Goal: Task Accomplishment & Management: Manage account settings

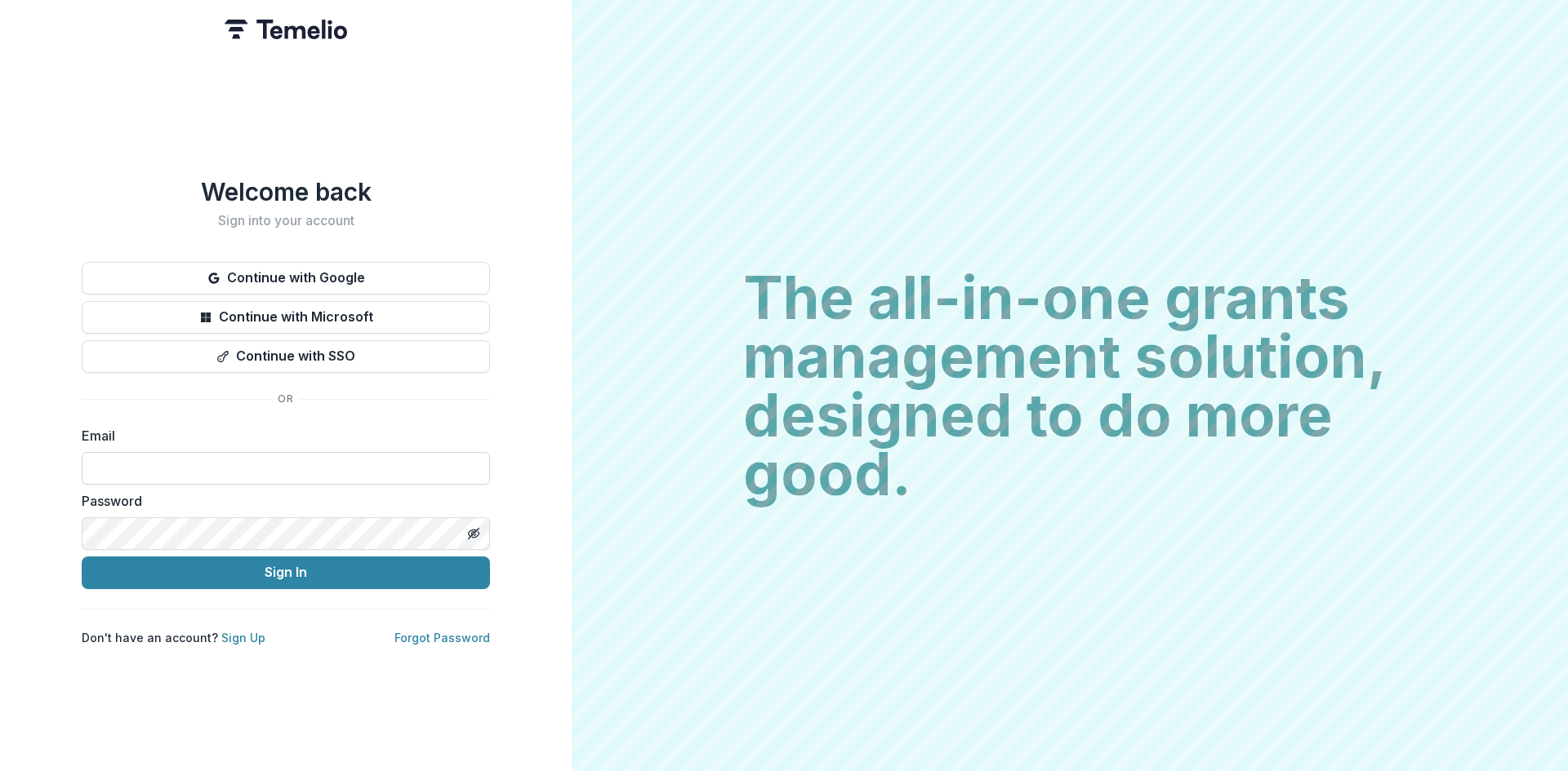
click at [235, 462] on input at bounding box center [286, 468] width 408 height 32
type input "**********"
click at [206, 566] on button "Sign In" at bounding box center [286, 573] width 408 height 32
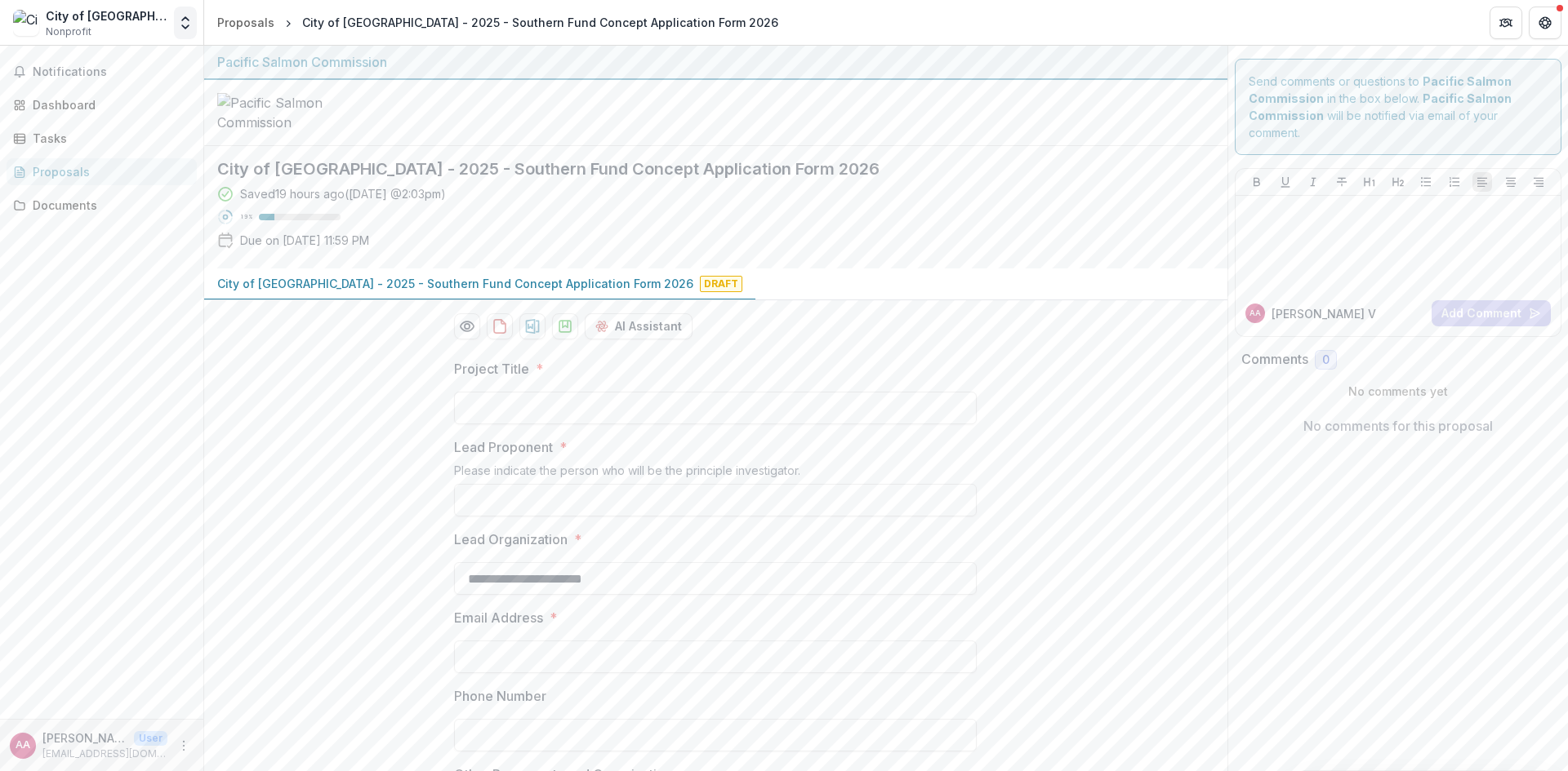
click at [188, 21] on icon "Open entity switcher" at bounding box center [185, 22] width 16 height 16
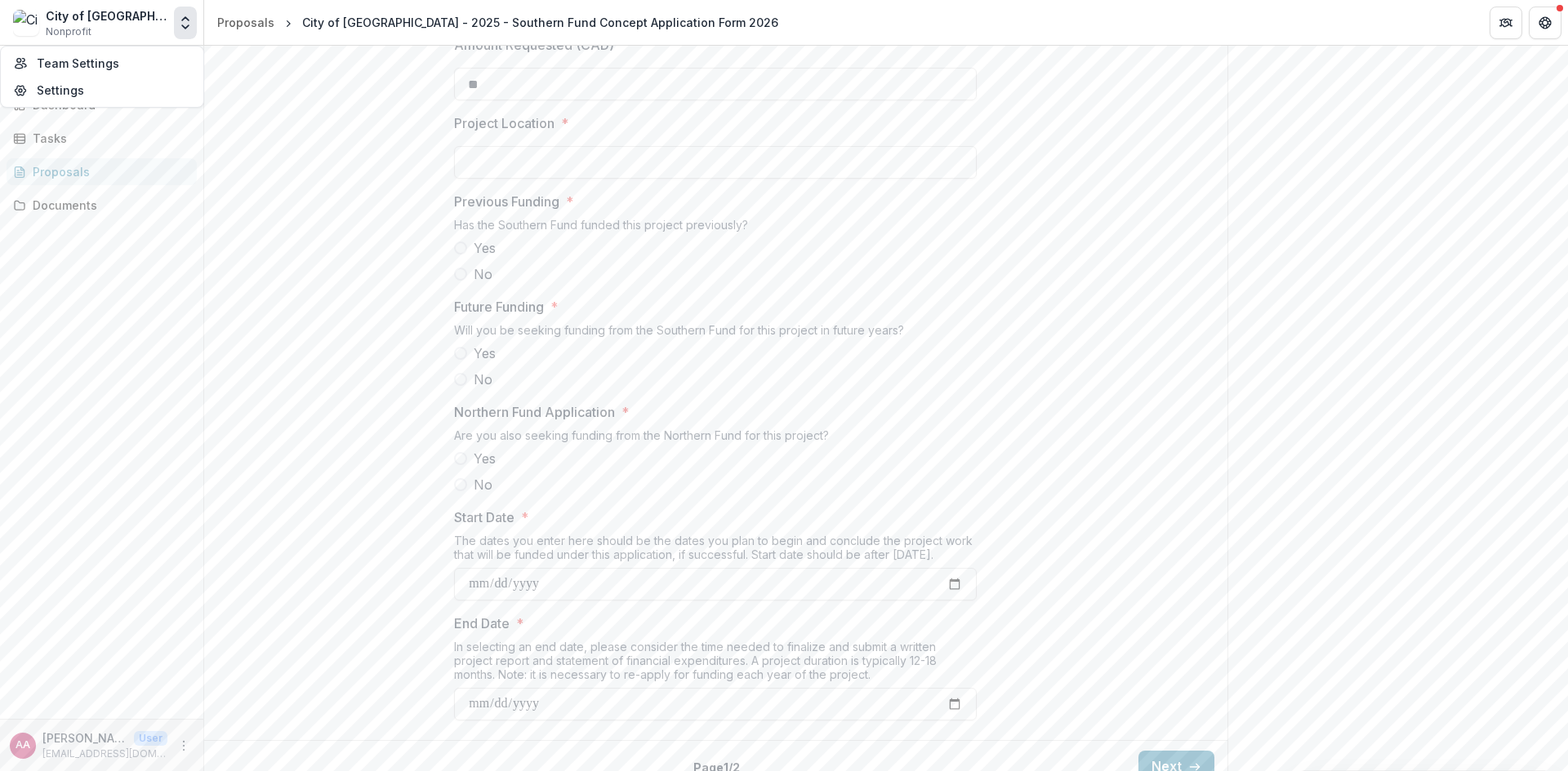
scroll to position [1449, 0]
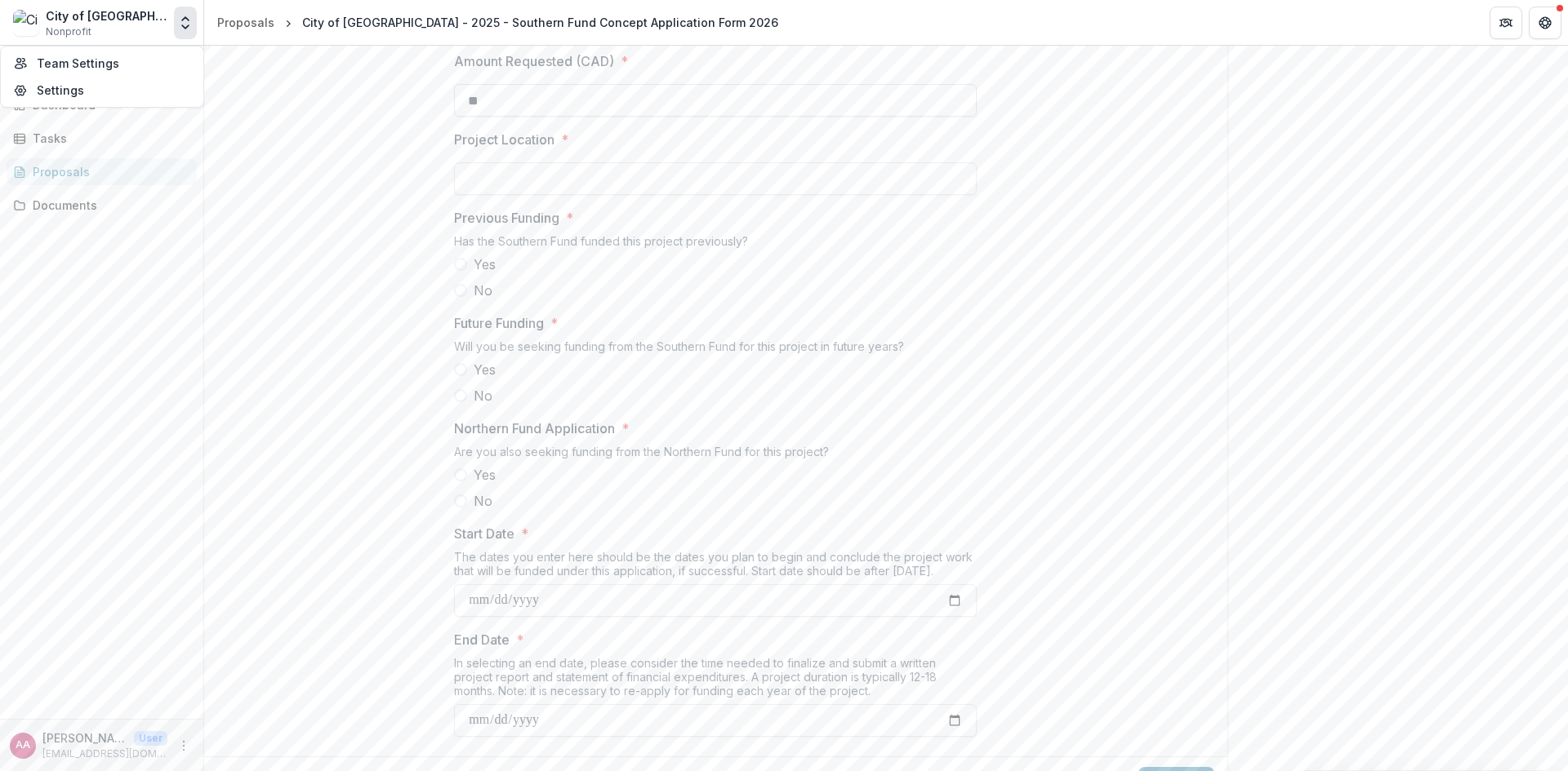
click at [502, 117] on input "**" at bounding box center [715, 101] width 523 height 32
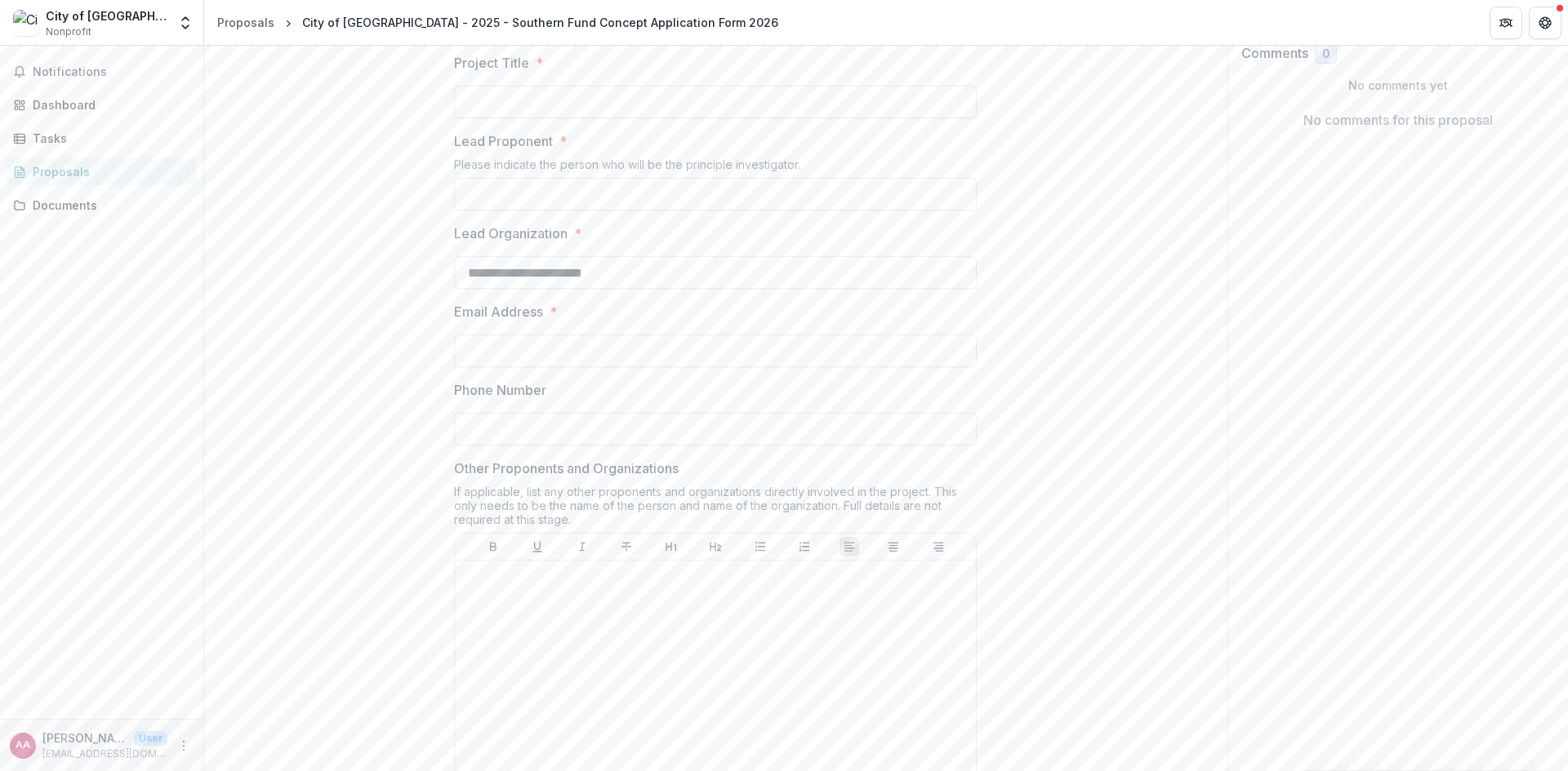
scroll to position [0, 0]
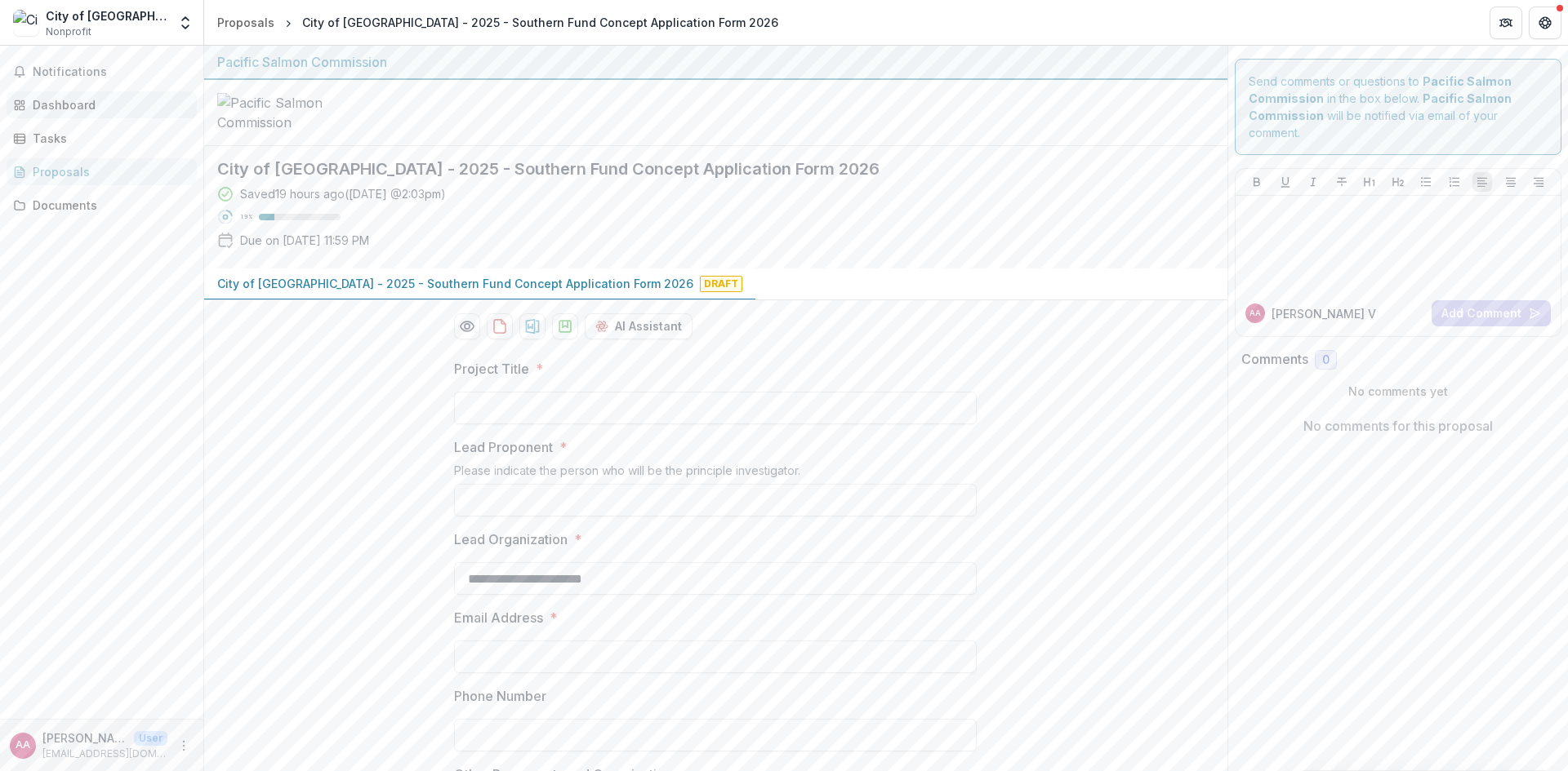
click at [73, 98] on div "Dashboard" at bounding box center [107, 105] width 151 height 17
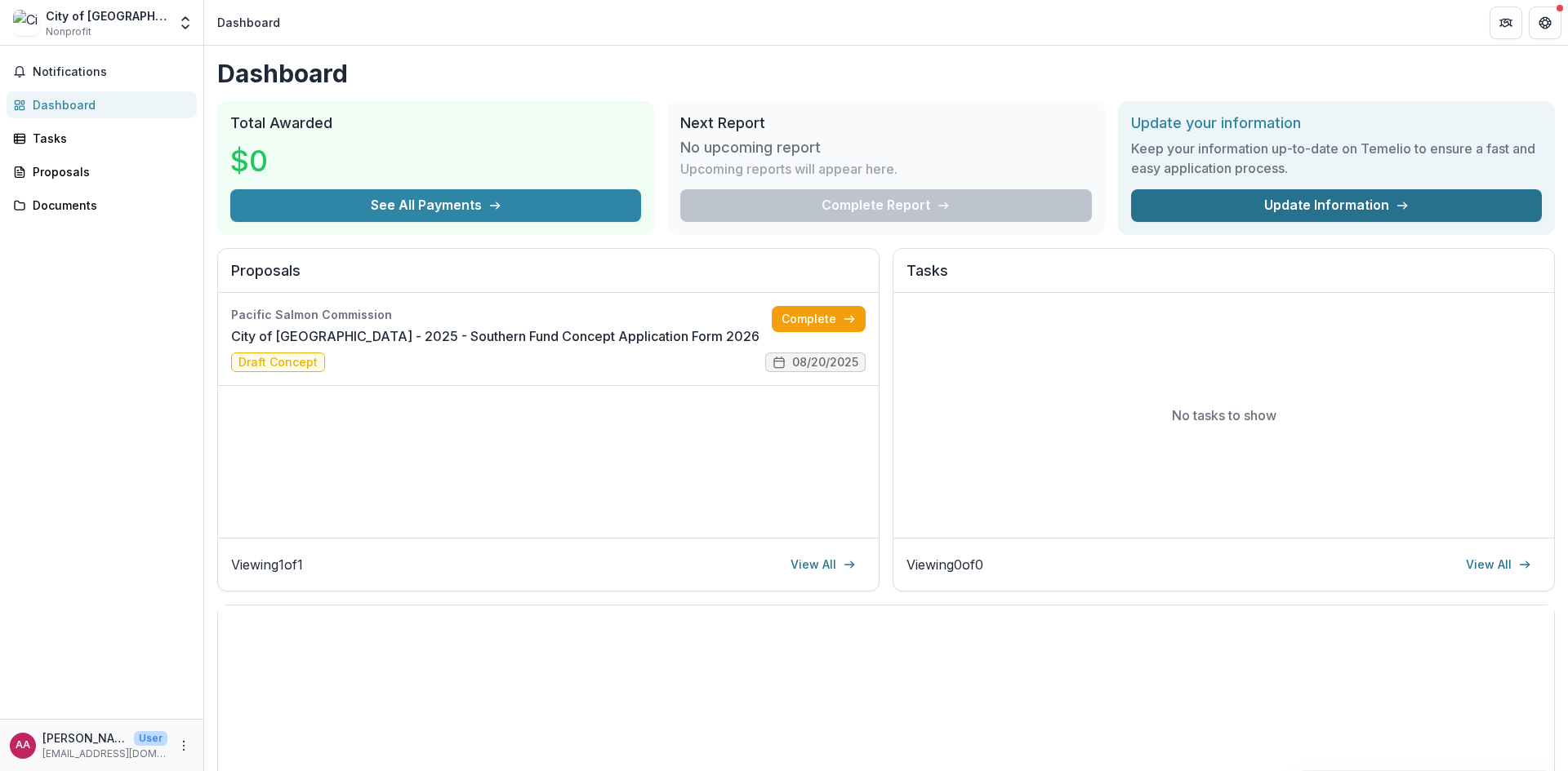
click at [1191, 207] on link "Update Information" at bounding box center [1336, 206] width 411 height 32
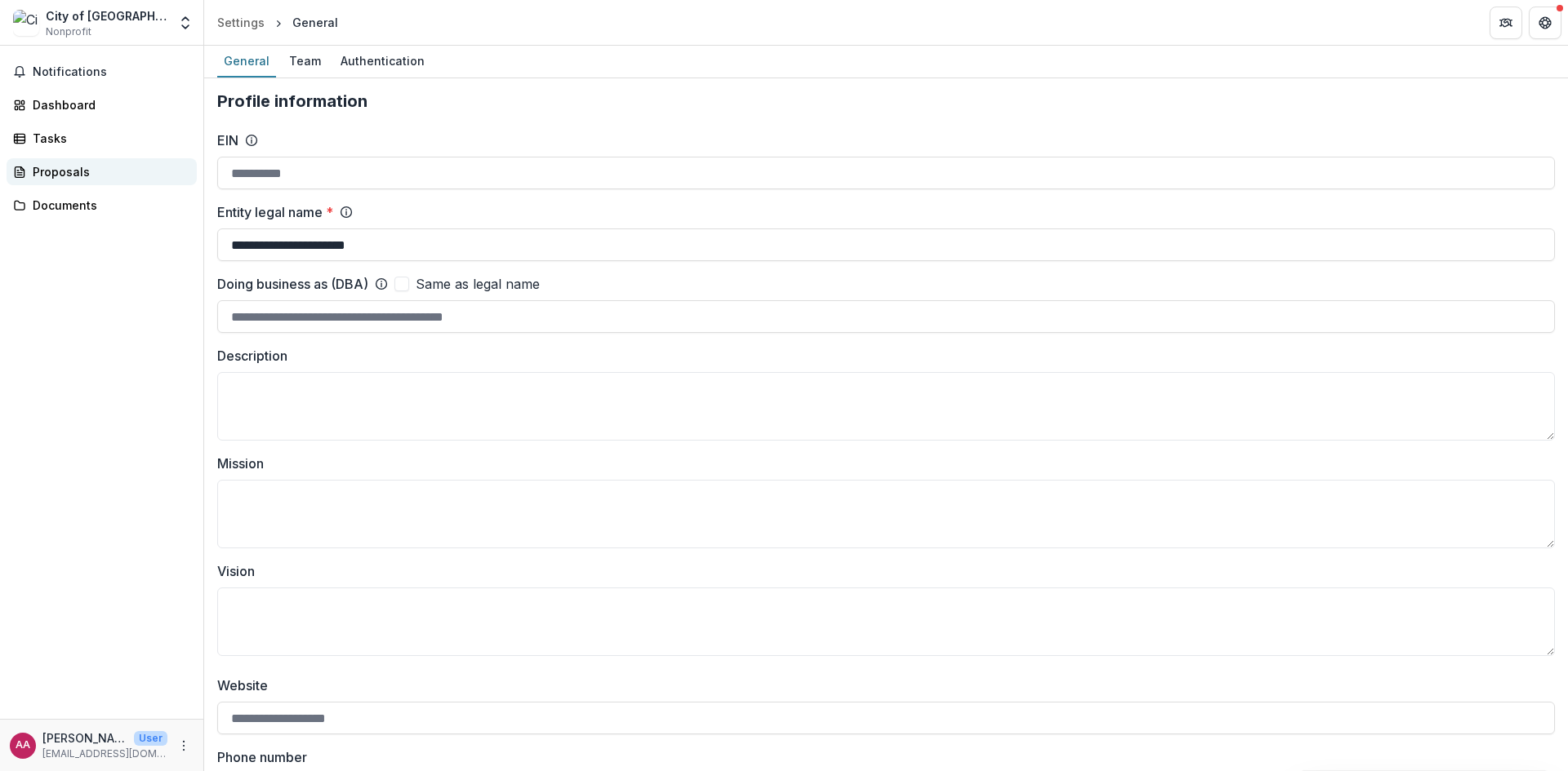
drag, startPoint x: 65, startPoint y: 168, endPoint x: 78, endPoint y: 173, distance: 13.9
click at [65, 168] on div "Proposals" at bounding box center [107, 172] width 151 height 17
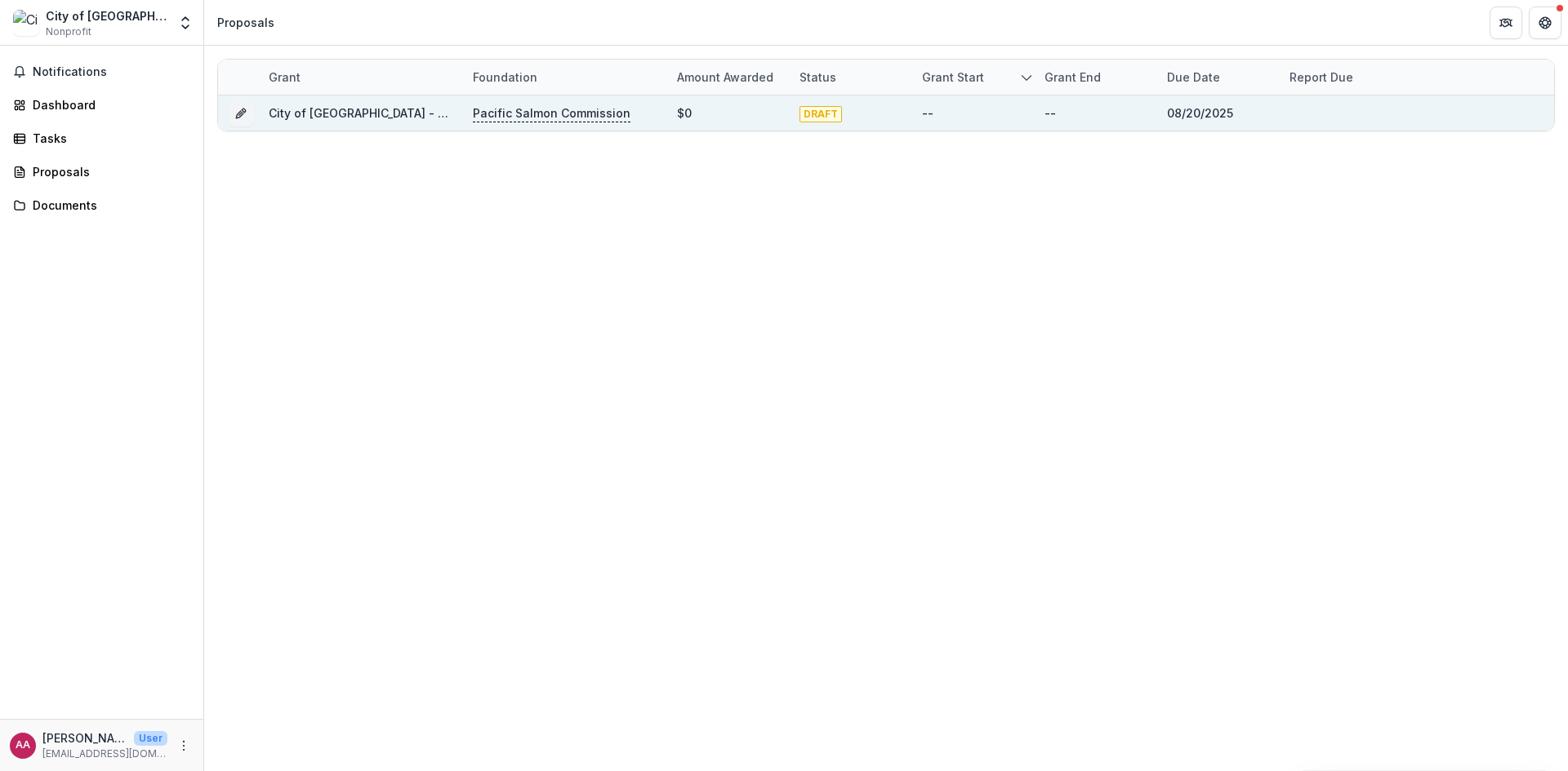
click at [303, 121] on div "City of [GEOGRAPHIC_DATA] - 2025 - Southern Fund Concept Application Form 2026" at bounding box center [360, 113] width 185 height 35
